Goal: Task Accomplishment & Management: Manage account settings

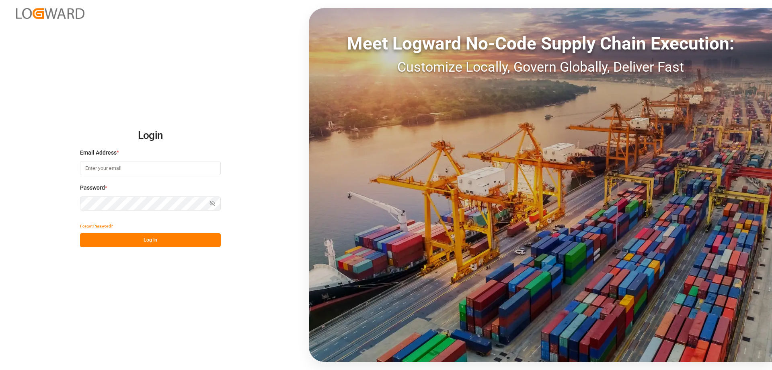
click at [132, 167] on input at bounding box center [150, 168] width 141 height 14
type input "[EMAIL_ADDRESS][DOMAIN_NAME]"
click at [127, 235] on button "Log In" at bounding box center [150, 240] width 141 height 14
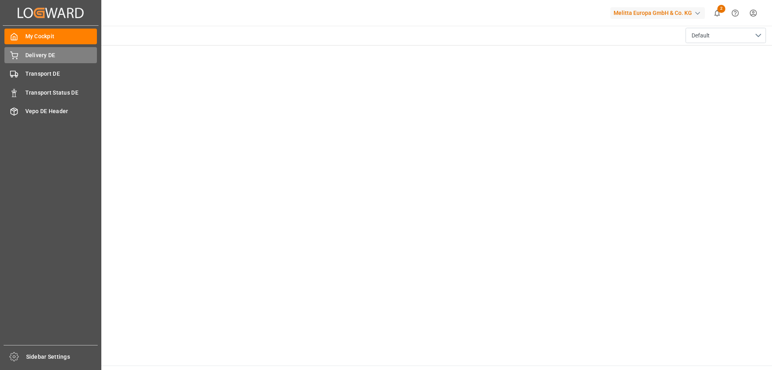
click at [34, 58] on span "Delivery DE" at bounding box center [61, 55] width 72 height 8
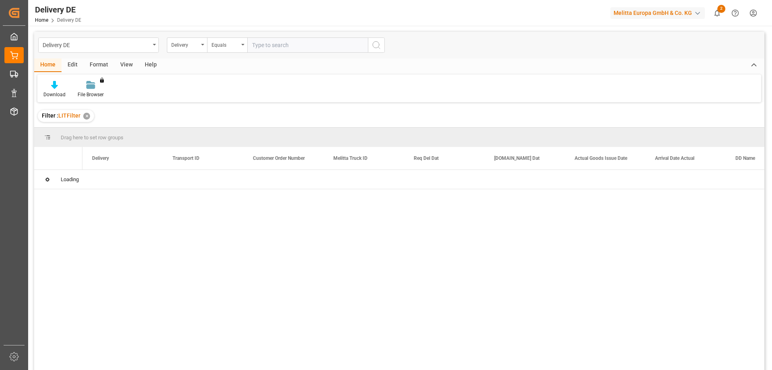
click at [262, 46] on input "text" at bounding box center [307, 44] width 121 height 15
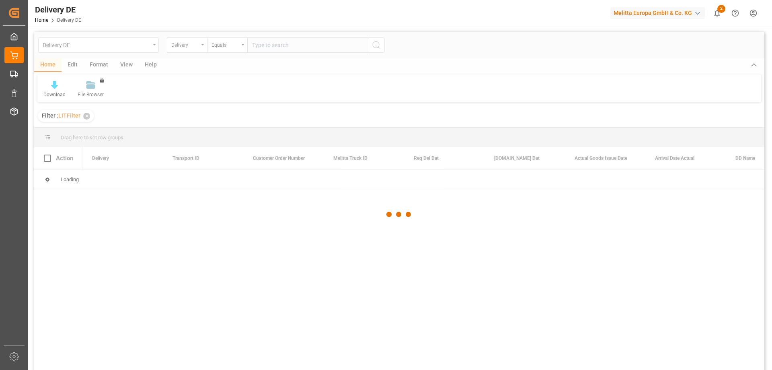
type input "0"
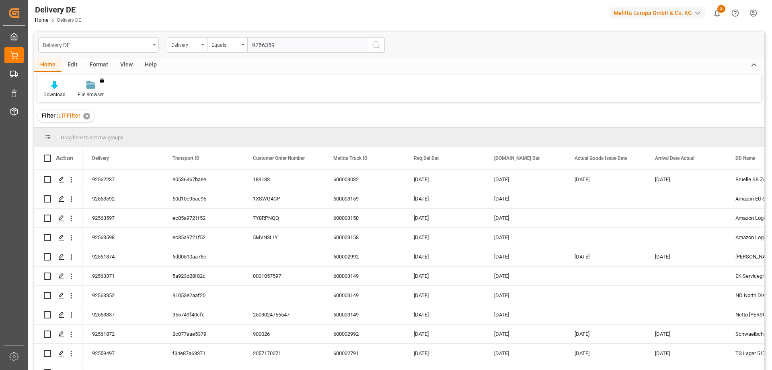
type input "92563592"
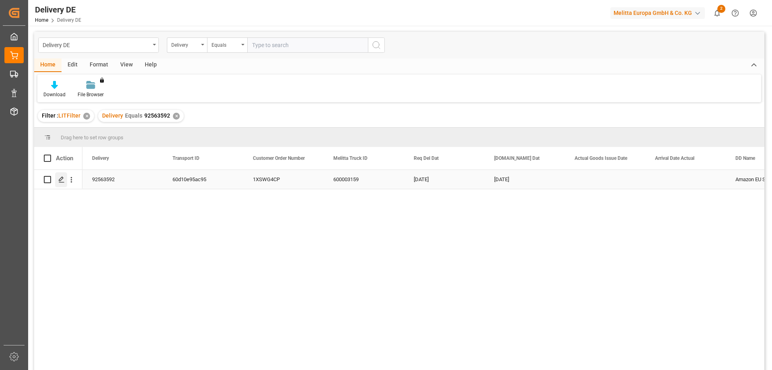
click at [64, 179] on icon "Press SPACE to select this row." at bounding box center [61, 179] width 6 height 6
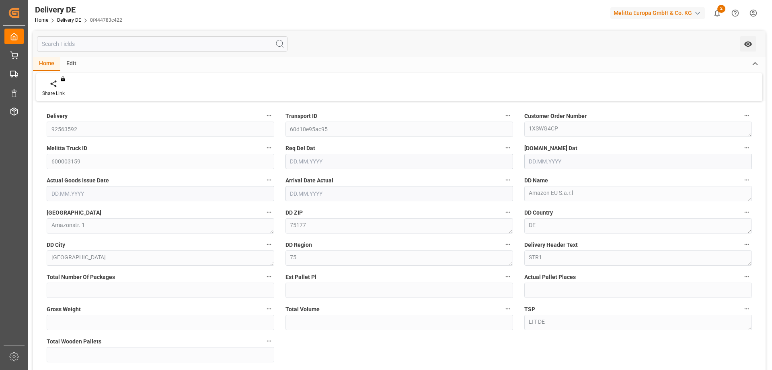
type input "0"
type input "1"
type input "256.888"
type input "1804.53"
type input "2"
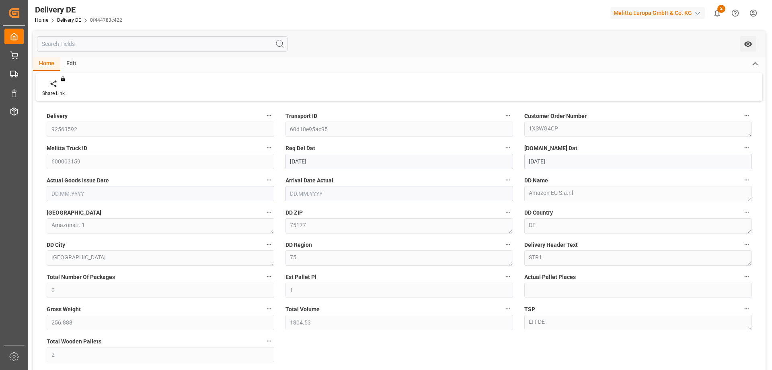
type input "[DATE]"
click at [317, 81] on div "Share Link You don't have permission for this feature. Contact admin." at bounding box center [399, 87] width 726 height 28
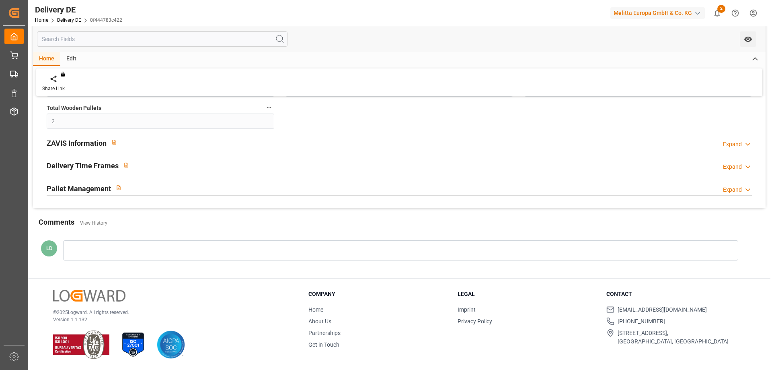
click at [64, 143] on h2 "ZAVIS Information" at bounding box center [77, 143] width 60 height 11
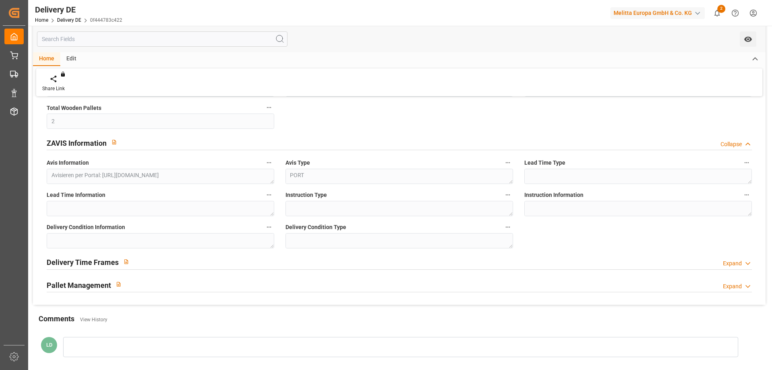
scroll to position [330, 0]
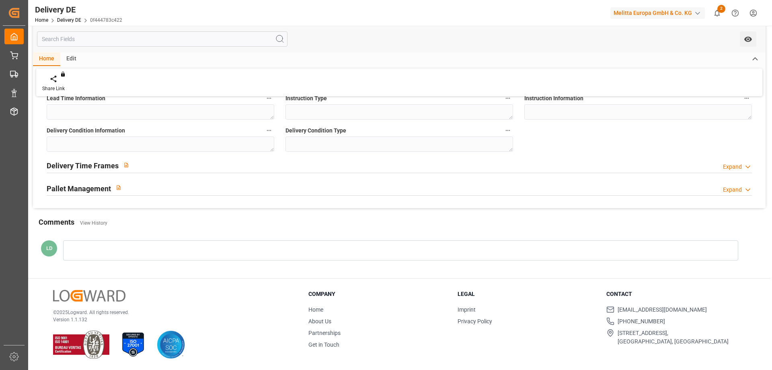
click at [68, 166] on h2 "Delivery Time Frames" at bounding box center [83, 165] width 72 height 11
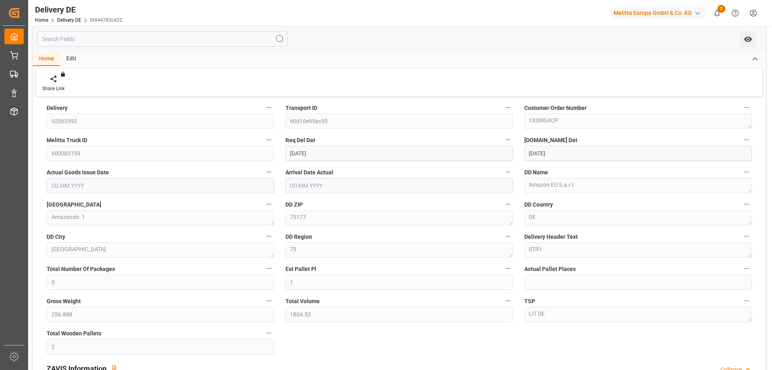
scroll to position [0, 0]
